Goal: Connect with others: Connect with others

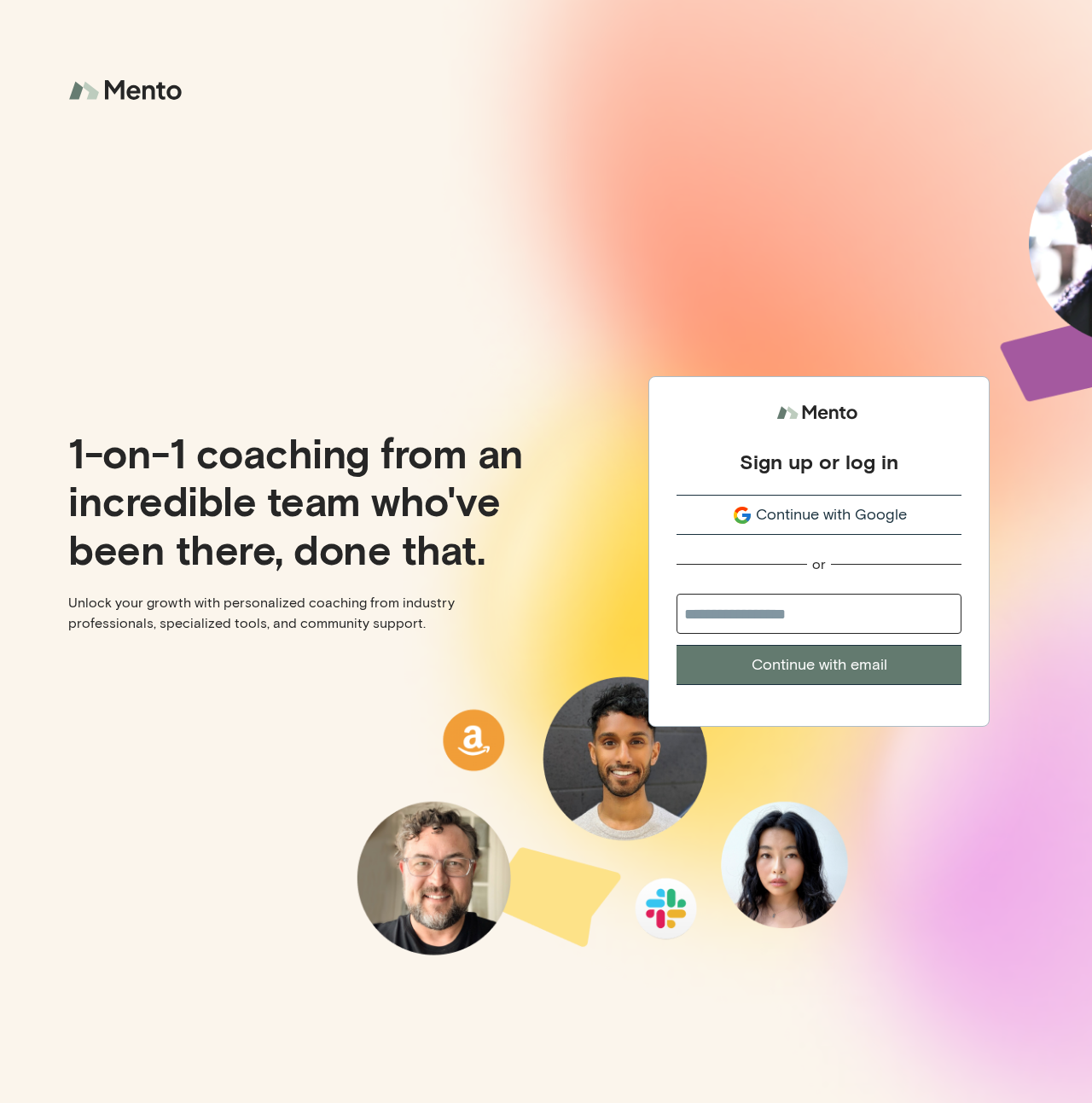
click at [805, 519] on span "Continue with Google" at bounding box center [831, 514] width 151 height 23
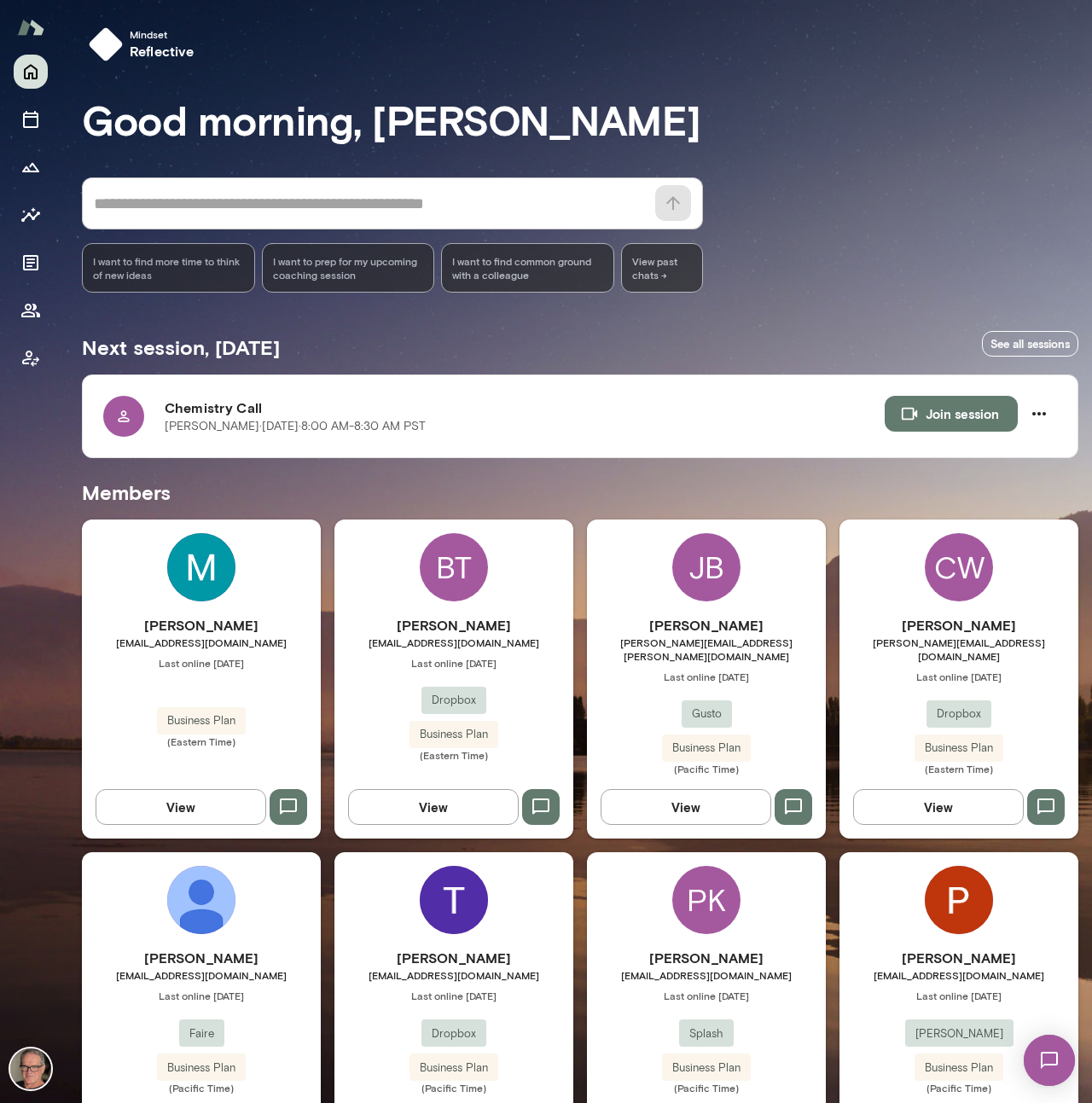
scroll to position [284, 0]
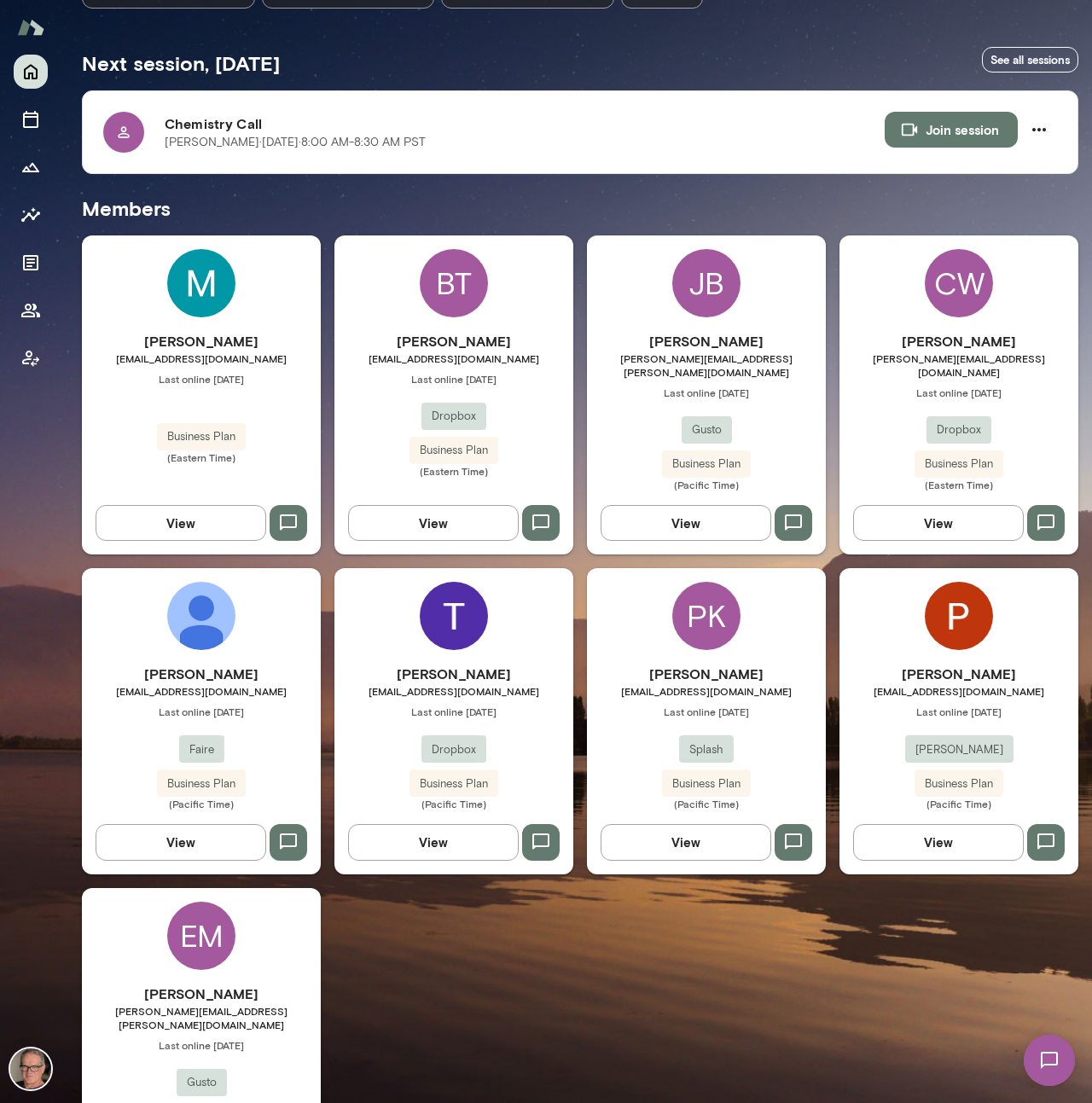
click at [643, 647] on div "PK Phani Kommana pkommana@splashfinancial.com Last online August 6 Splash Busin…" at bounding box center [707, 720] width 239 height 306
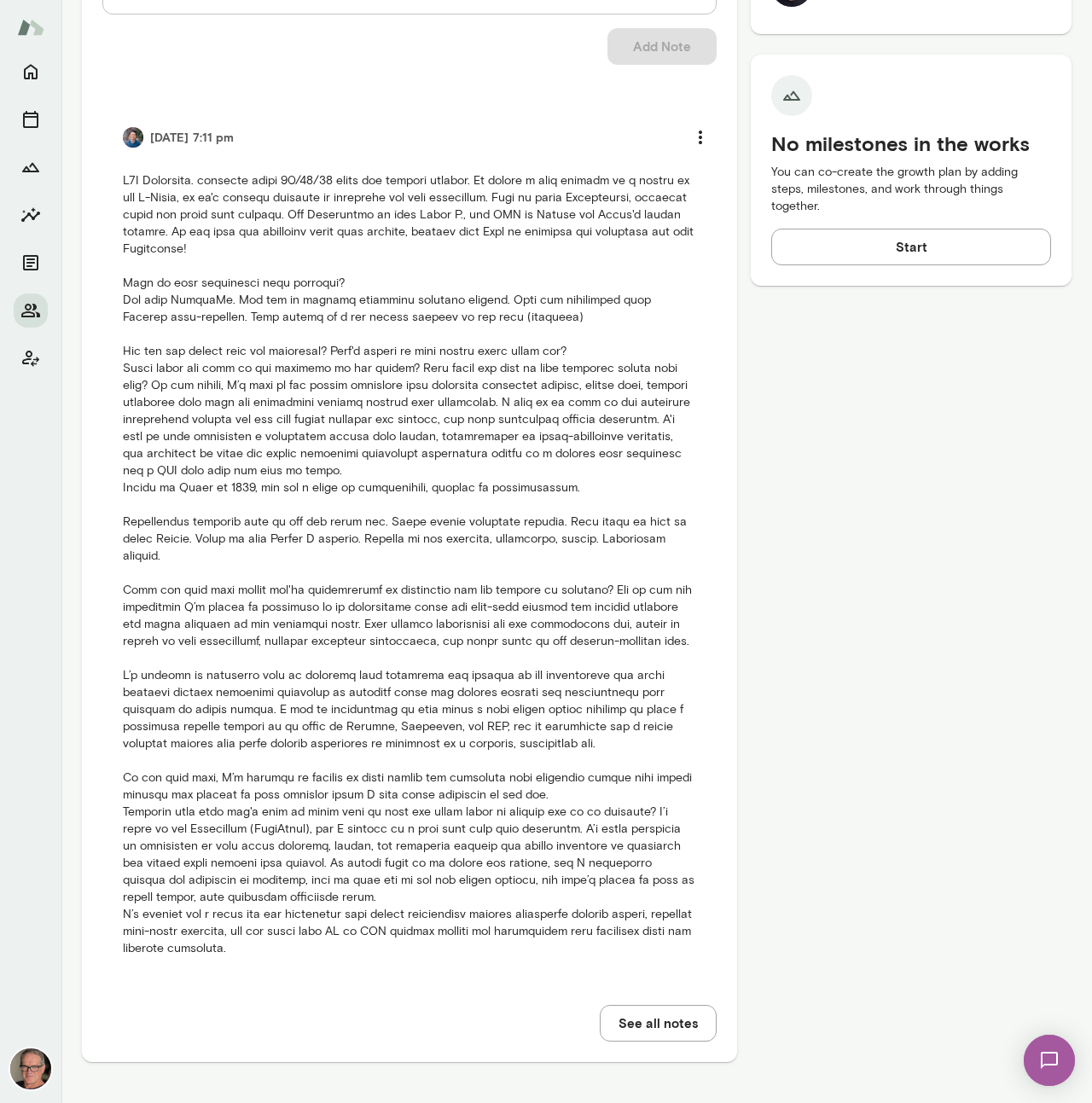
scroll to position [718, 0]
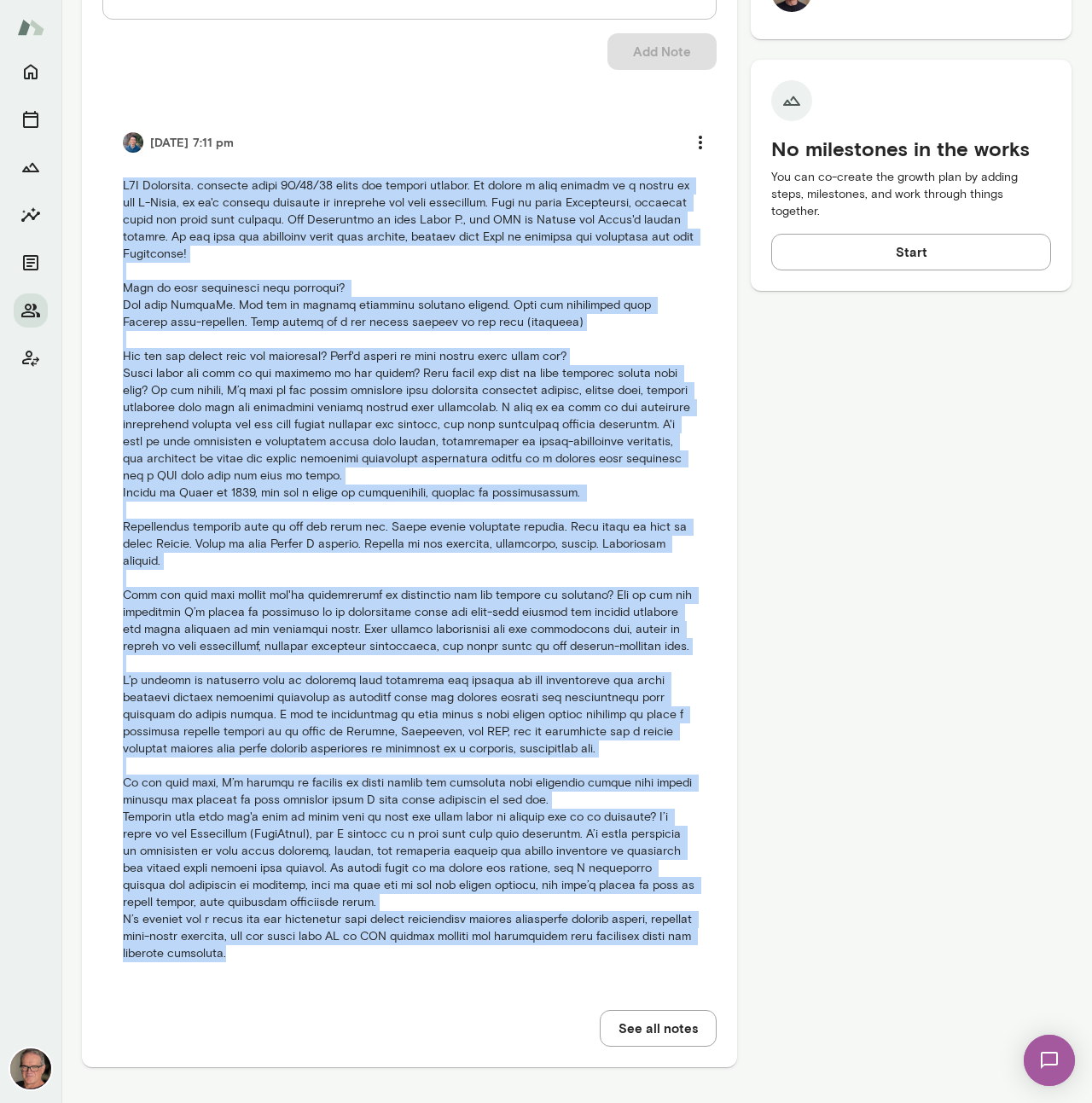
drag, startPoint x: 122, startPoint y: 186, endPoint x: 347, endPoint y: 975, distance: 820.5
click at [347, 963] on p at bounding box center [409, 570] width 574 height 785
copy p "B2B Executive. coaching until 12/31/25 under the current renewal. Is taking a s…"
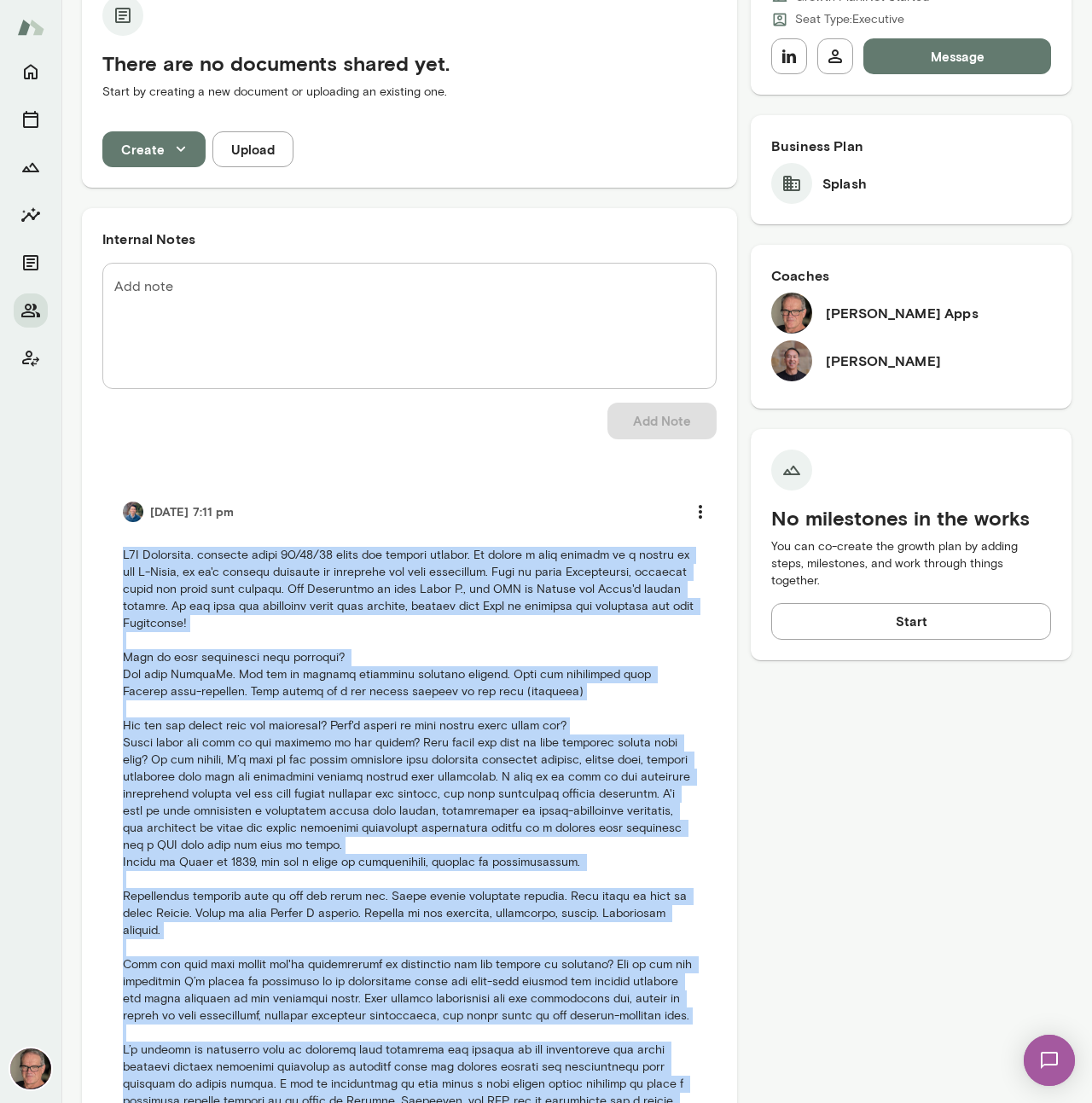
scroll to position [0, 0]
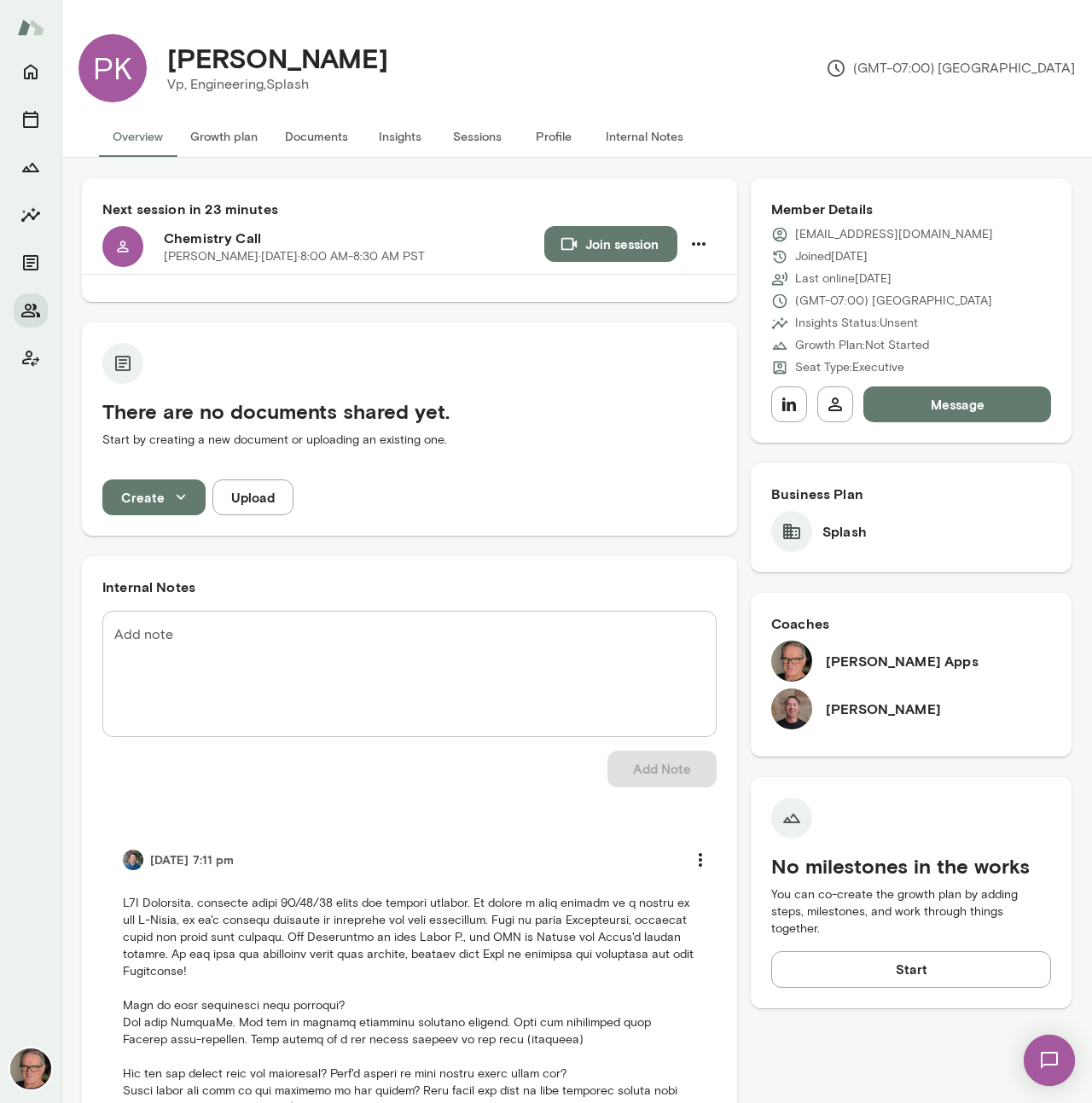
click at [494, 53] on div "Phani Kommana Vp, Engineering, Splash (GMT-07:00) Los Angeles" at bounding box center [610, 68] width 928 height 68
